Goal: Browse casually

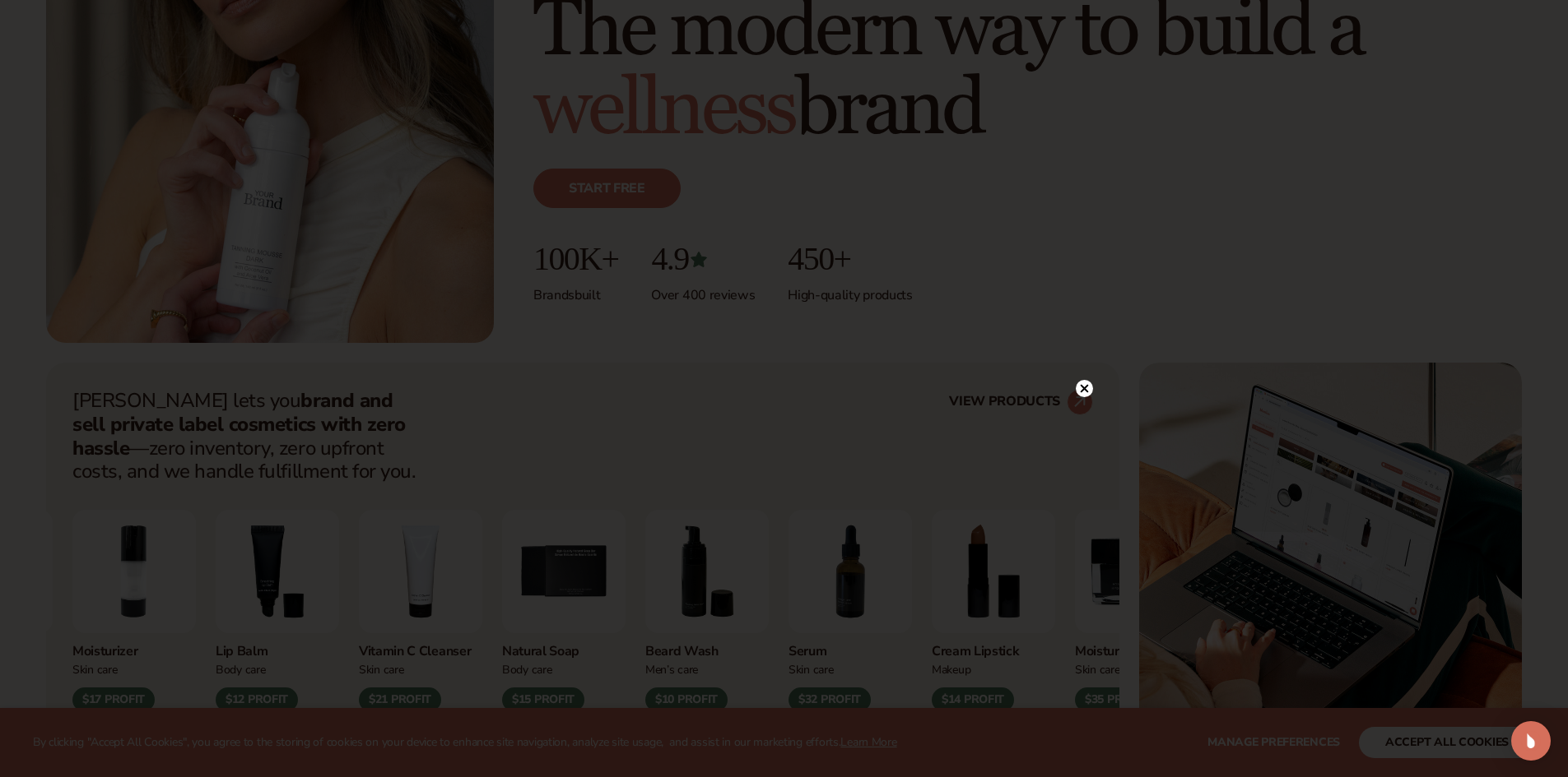
scroll to position [412, 0]
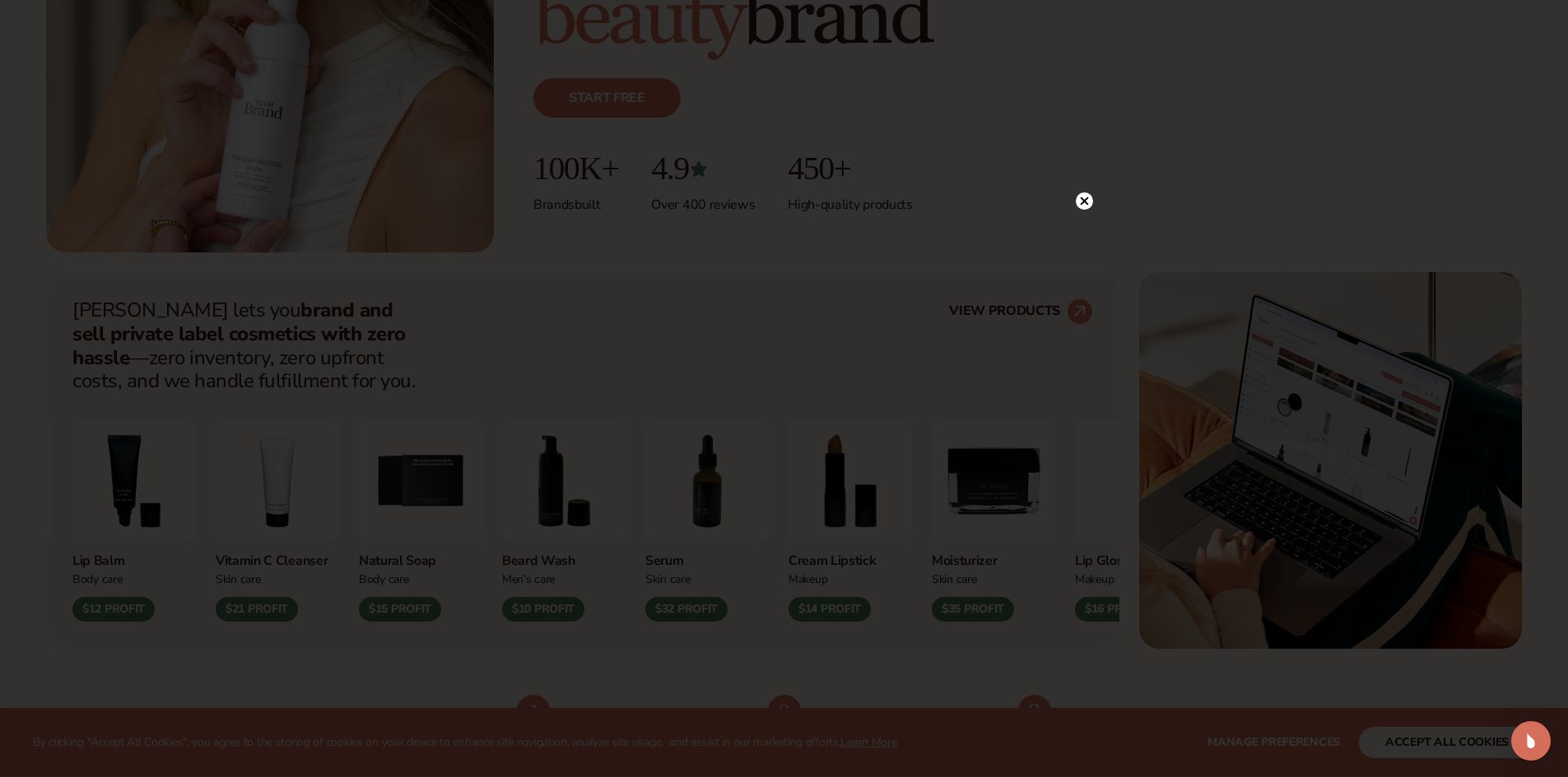
click at [1084, 197] on circle at bounding box center [1084, 201] width 18 height 18
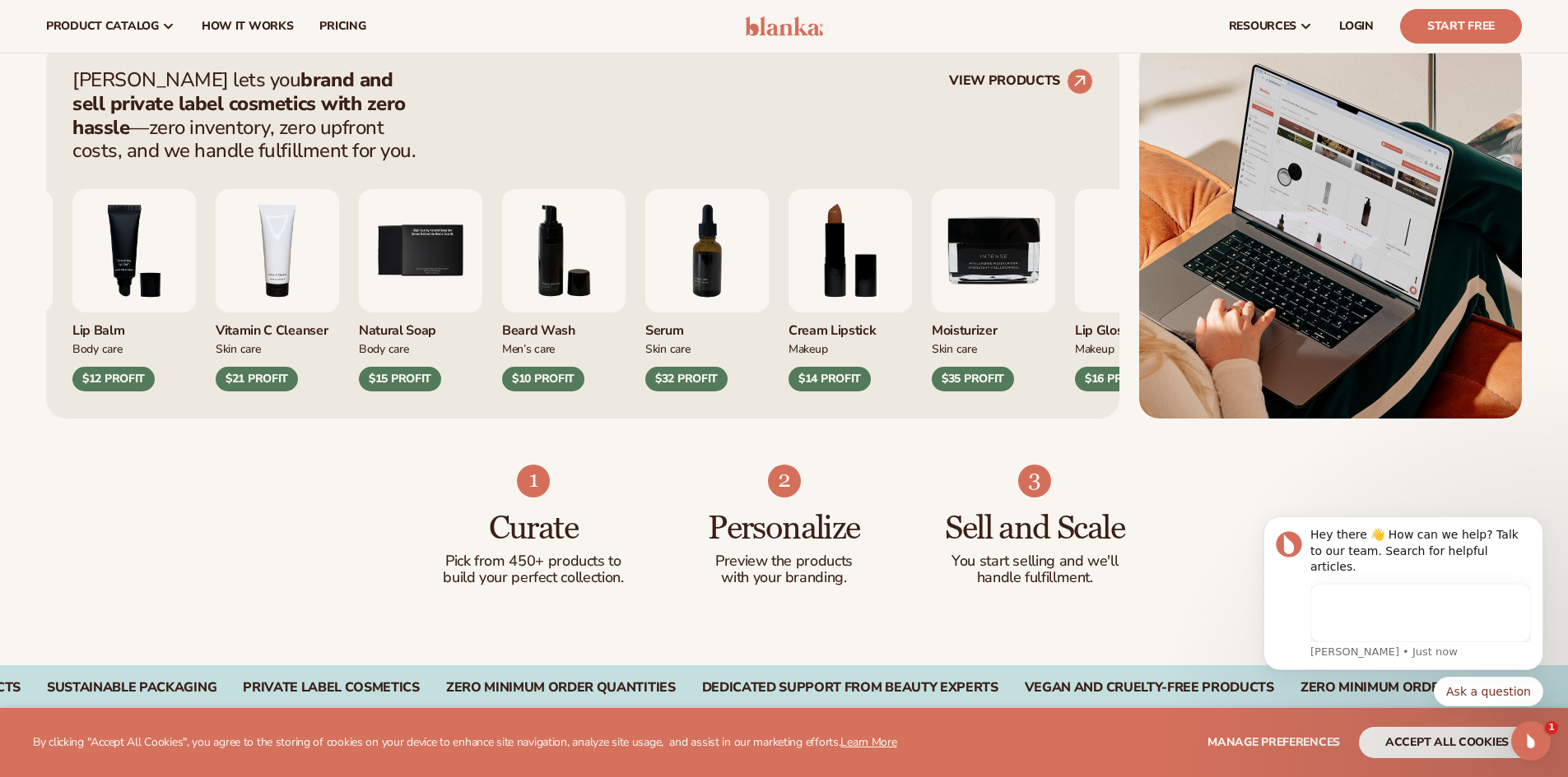
scroll to position [576, 0]
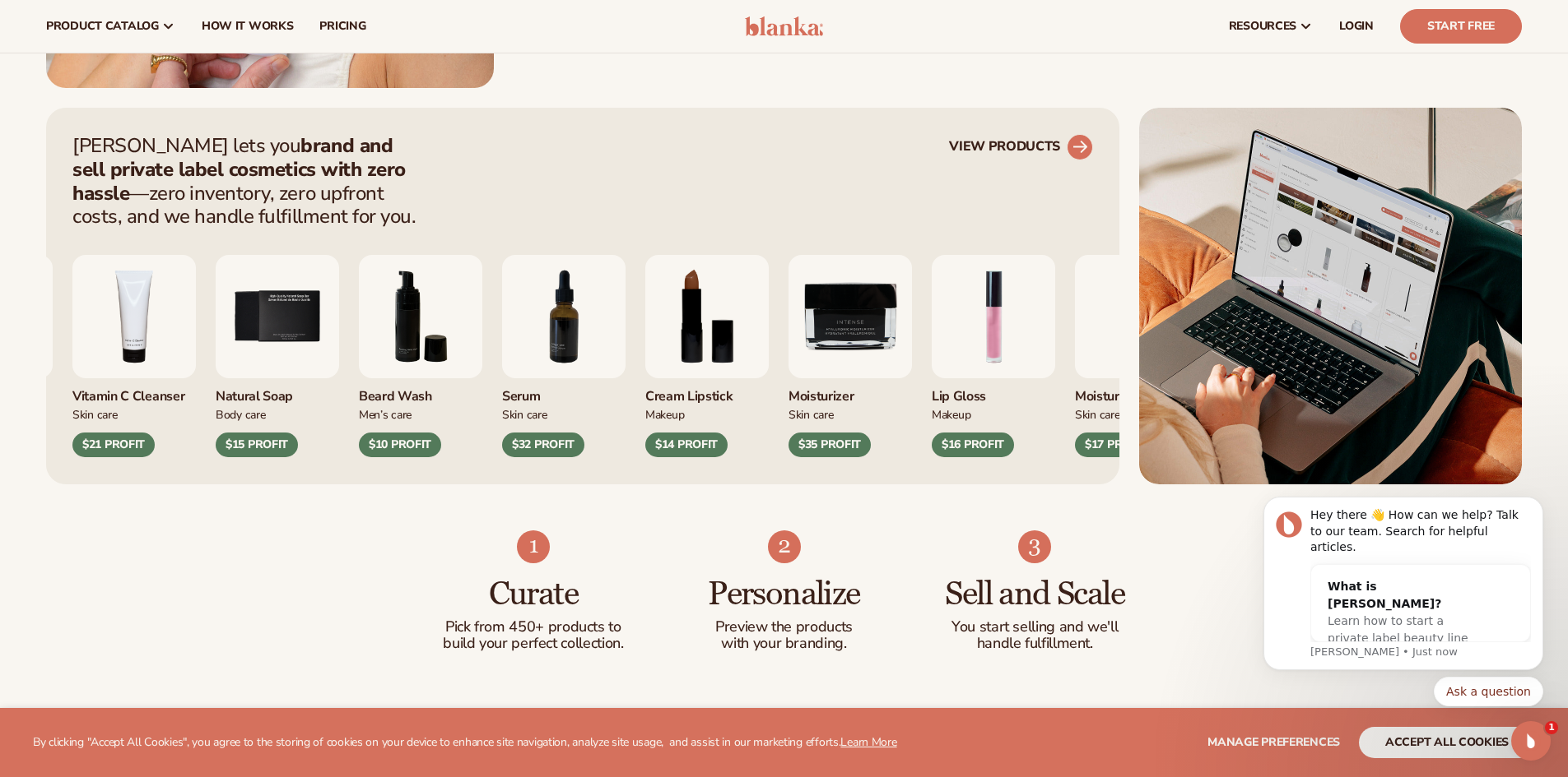
click at [1069, 142] on circle at bounding box center [1079, 146] width 36 height 36
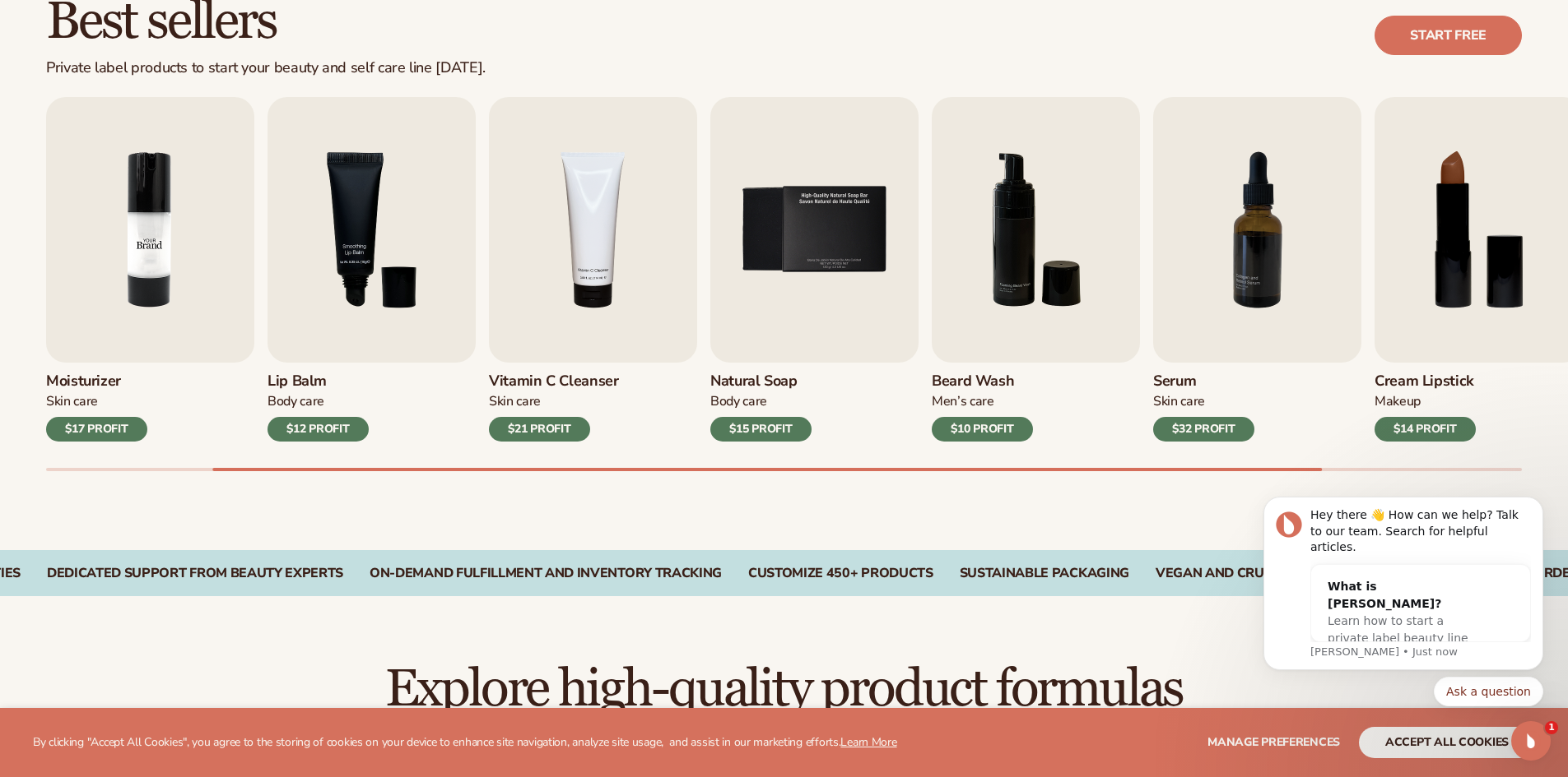
click at [143, 293] on img "2 / 9" at bounding box center [151, 230] width 209 height 265
click at [96, 276] on img "2 / 9" at bounding box center [151, 230] width 209 height 265
